Goal: Transaction & Acquisition: Purchase product/service

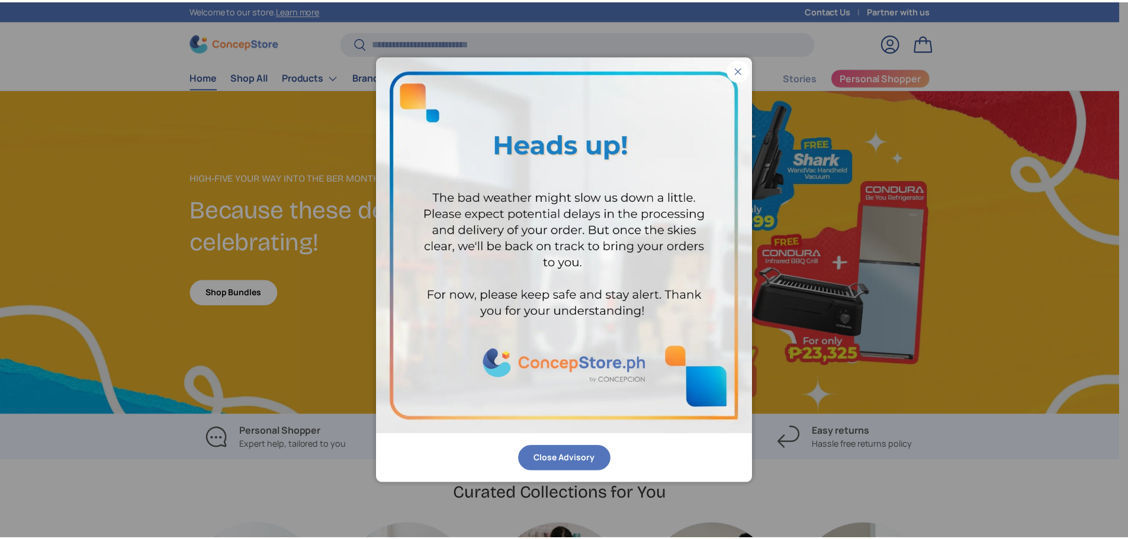
scroll to position [3064, 4842]
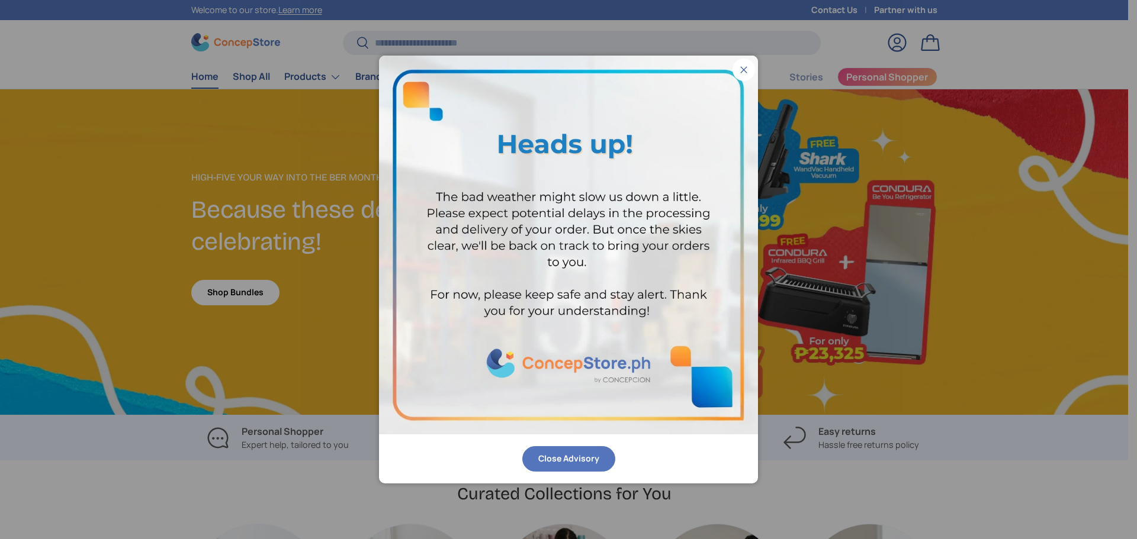
click at [737, 65] on button "Close" at bounding box center [744, 70] width 23 height 23
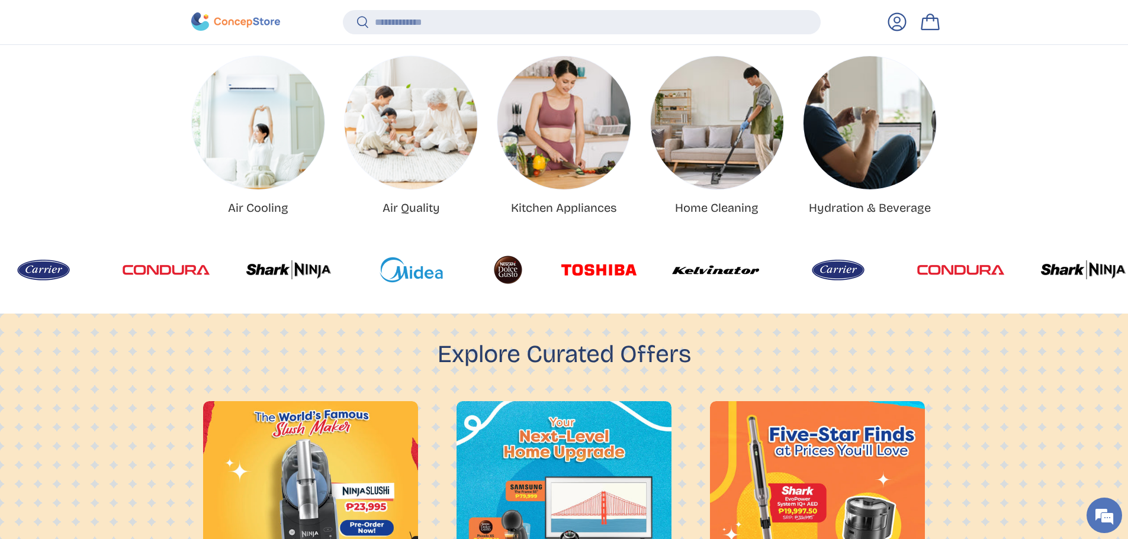
scroll to position [897, 0]
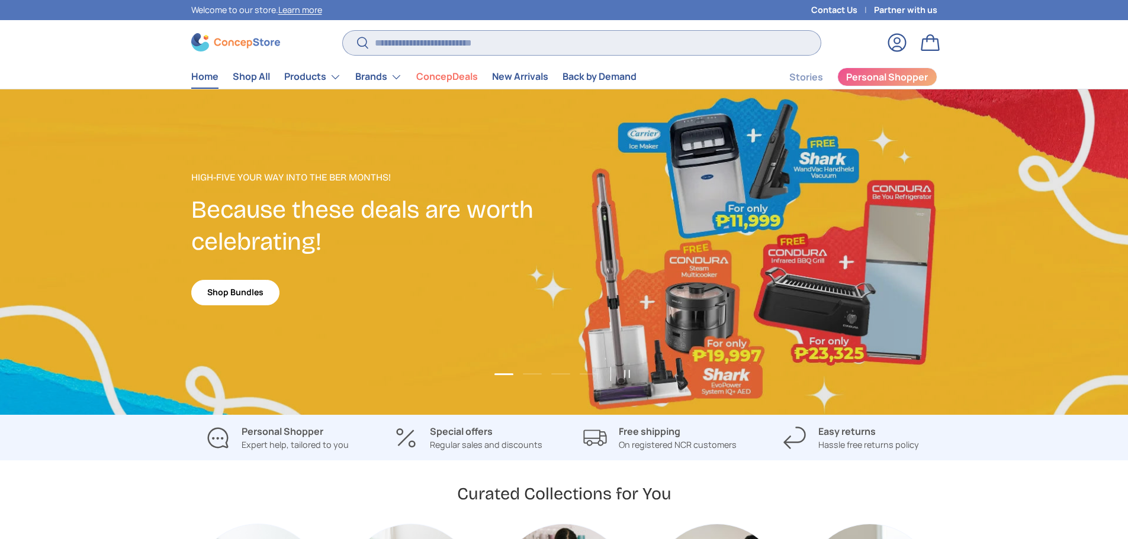
drag, startPoint x: 0, startPoint y: 0, endPoint x: 487, endPoint y: 54, distance: 489.7
click at [487, 54] on input "Search" at bounding box center [581, 43] width 477 height 24
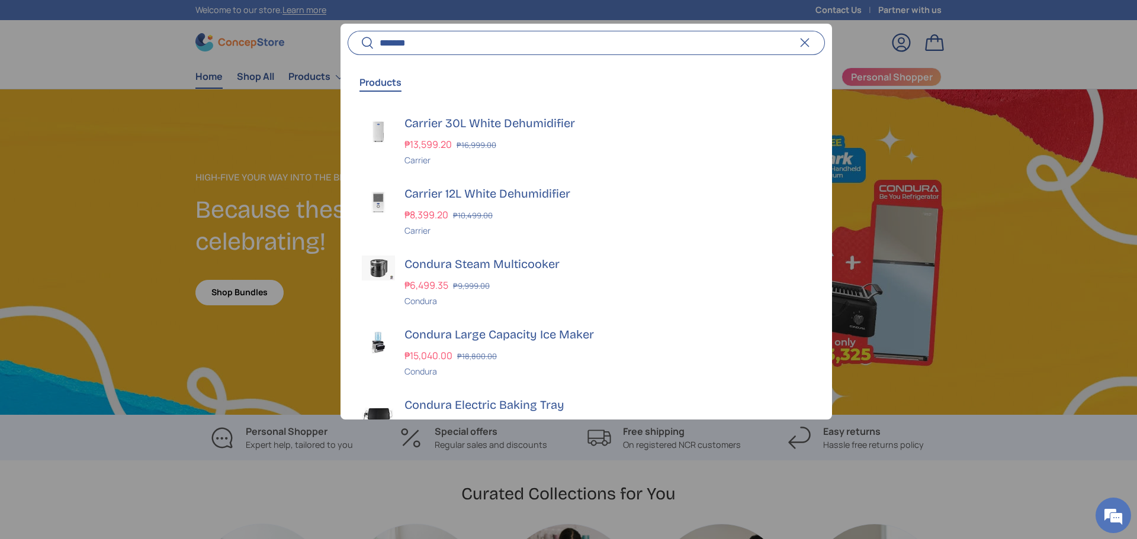
type input "*******"
click at [348, 30] on button "Search" at bounding box center [361, 44] width 27 height 28
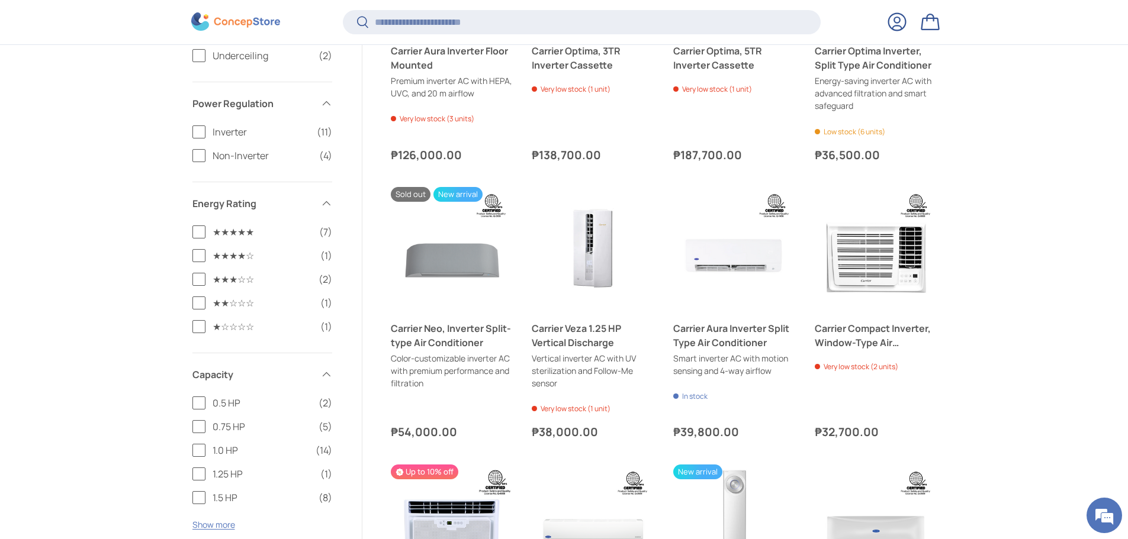
scroll to position [687, 0]
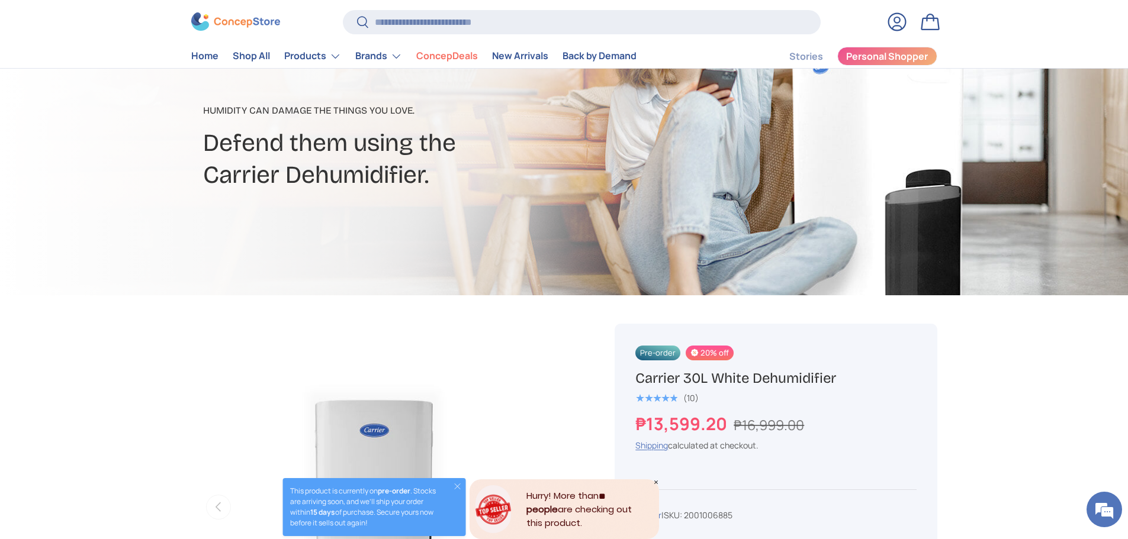
scroll to position [296, 0]
